Goal: Information Seeking & Learning: Learn about a topic

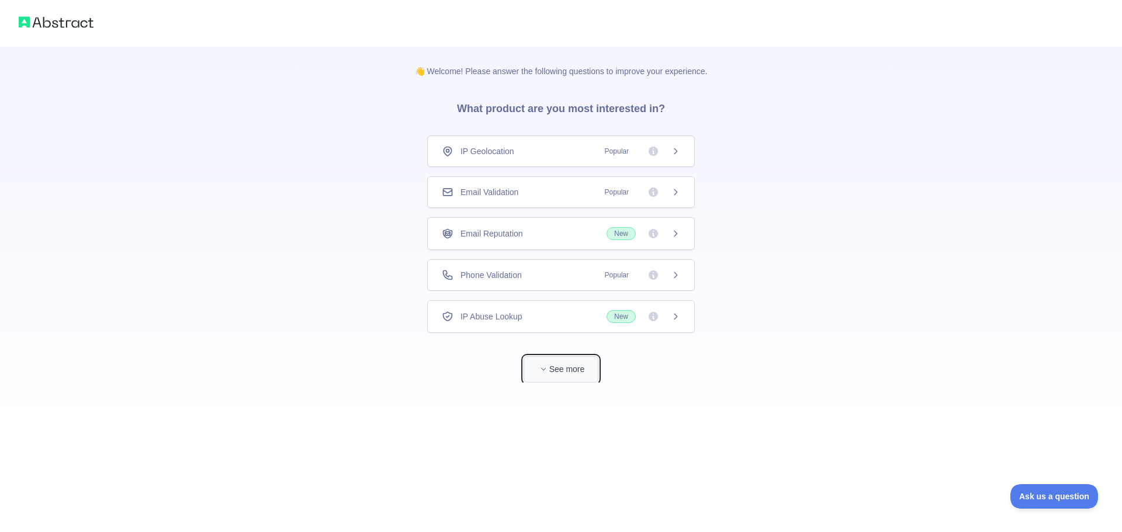
click at [551, 371] on button "See more" at bounding box center [560, 369] width 75 height 26
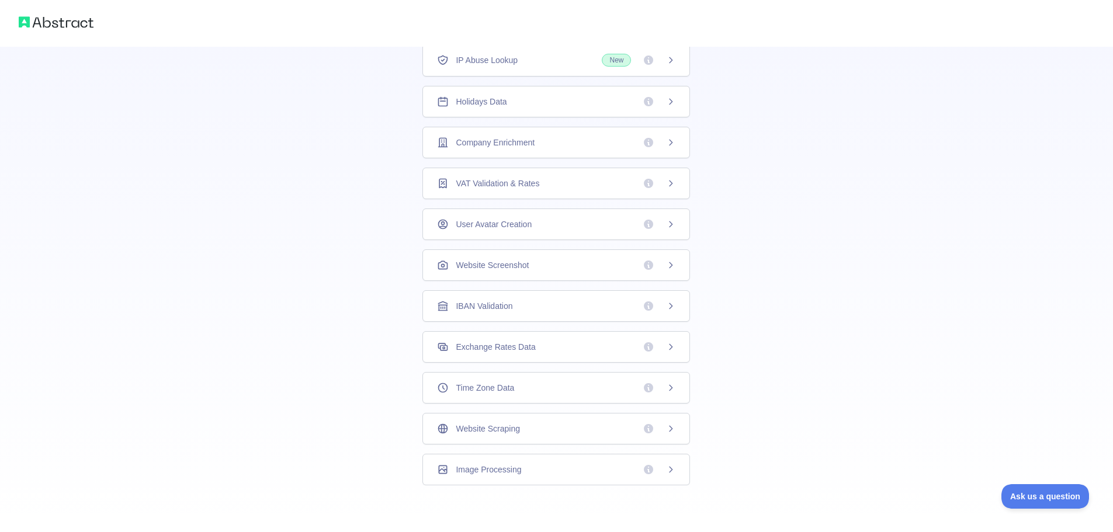
scroll to position [33, 0]
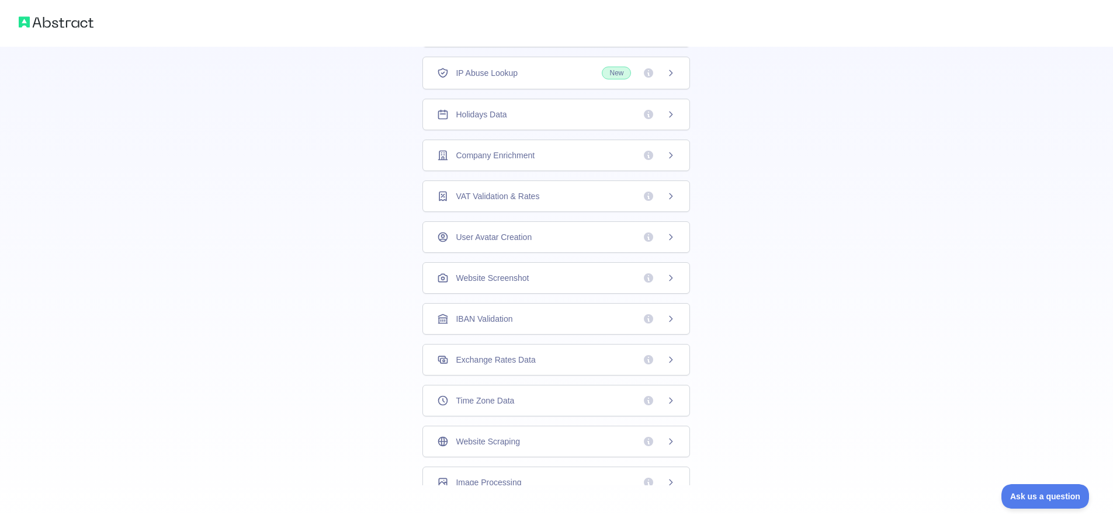
click at [531, 366] on div "Exchange Rates Data" at bounding box center [556, 360] width 268 height 32
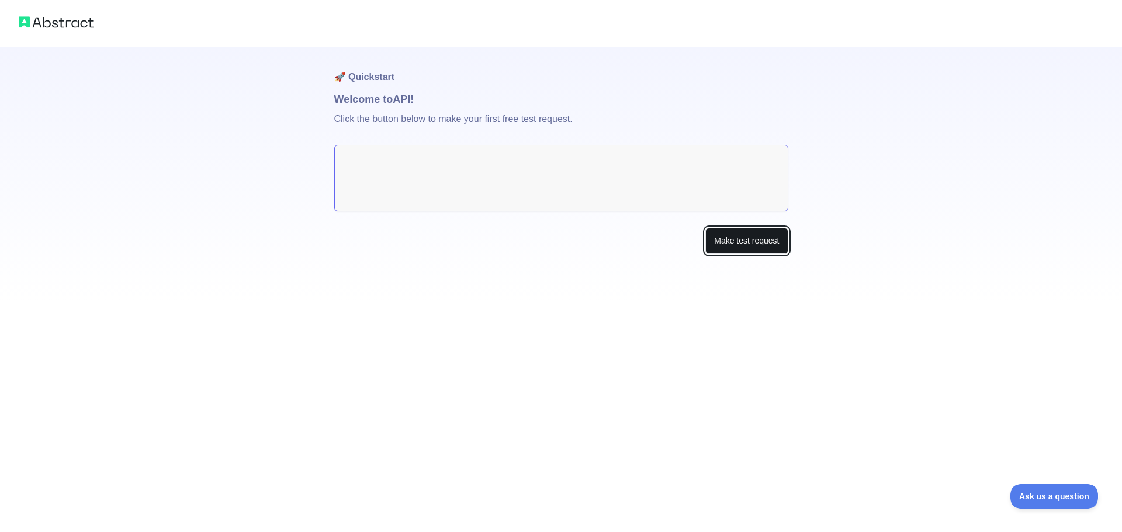
click at [721, 239] on button "Make test request" at bounding box center [746, 241] width 82 height 26
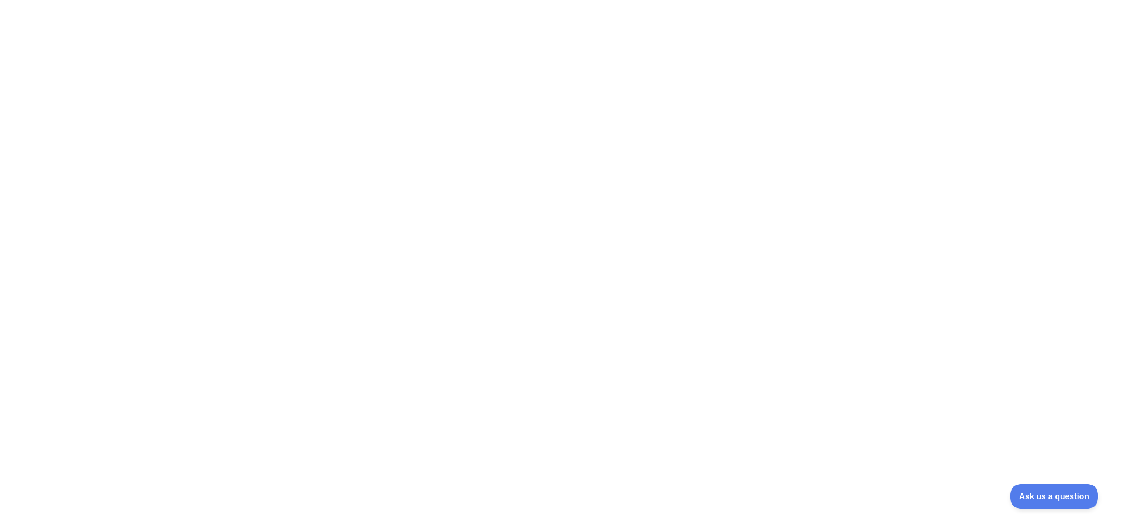
click at [308, 185] on div at bounding box center [561, 266] width 1122 height 532
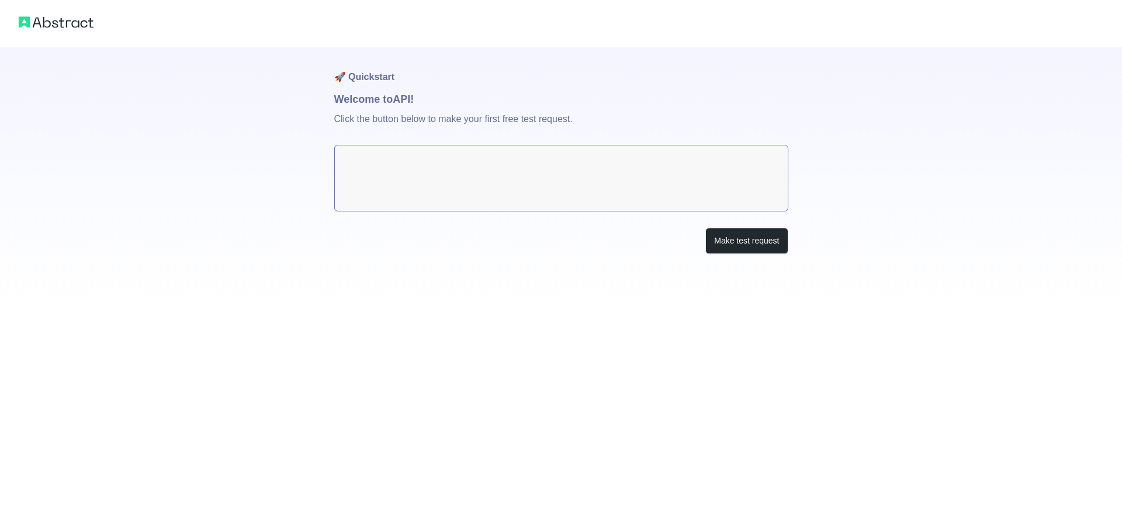
click at [634, 158] on textarea at bounding box center [561, 178] width 454 height 67
click at [734, 241] on button "Make test request" at bounding box center [746, 241] width 82 height 26
click at [388, 168] on textarea at bounding box center [561, 178] width 454 height 67
drag, startPoint x: 388, startPoint y: 168, endPoint x: 488, endPoint y: 213, distance: 109.8
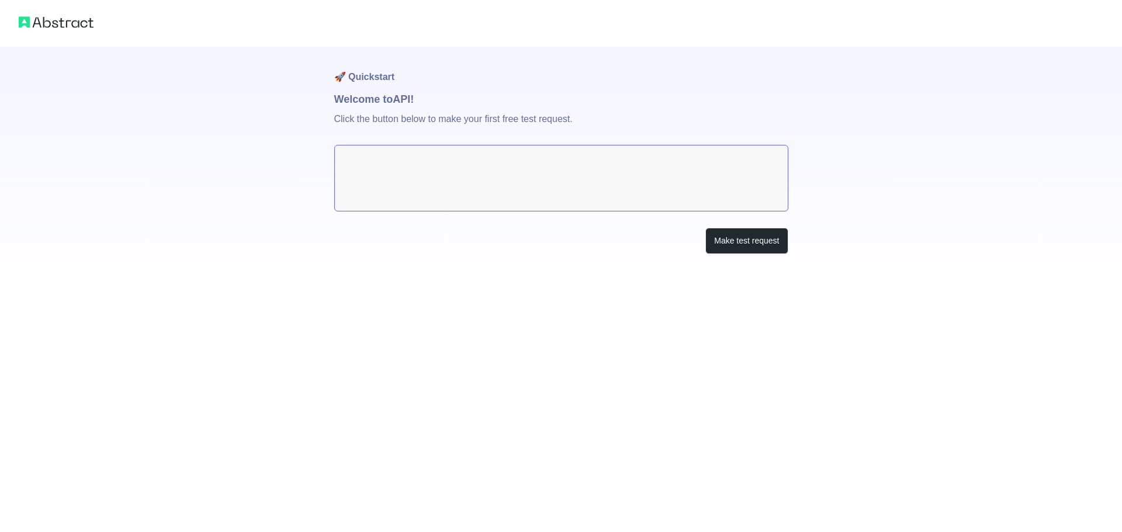
click at [404, 176] on textarea at bounding box center [561, 178] width 454 height 67
click at [743, 242] on button "Make test request" at bounding box center [746, 241] width 82 height 26
